Goal: Browse casually

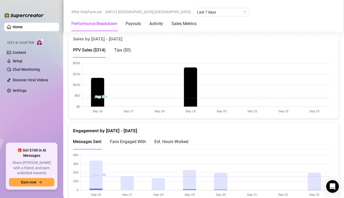
scroll to position [290, 0]
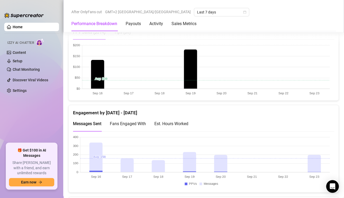
click at [316, 162] on canvas at bounding box center [201, 161] width 257 height 53
click at [306, 164] on canvas at bounding box center [201, 161] width 257 height 53
click at [324, 161] on canvas at bounding box center [201, 161] width 257 height 53
click at [321, 163] on canvas at bounding box center [201, 161] width 257 height 53
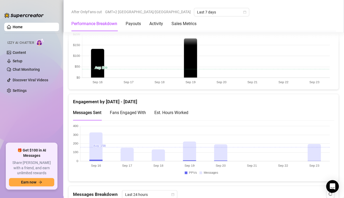
scroll to position [316, 0]
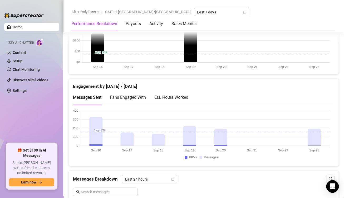
click at [317, 136] on canvas at bounding box center [201, 135] width 257 height 53
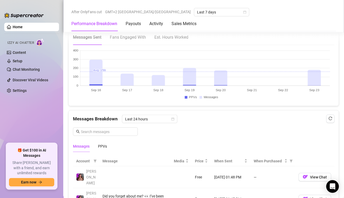
scroll to position [395, 0]
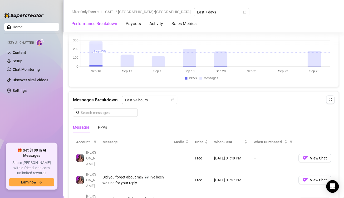
click at [311, 62] on canvas at bounding box center [201, 56] width 257 height 53
